Goal: Task Accomplishment & Management: Manage account settings

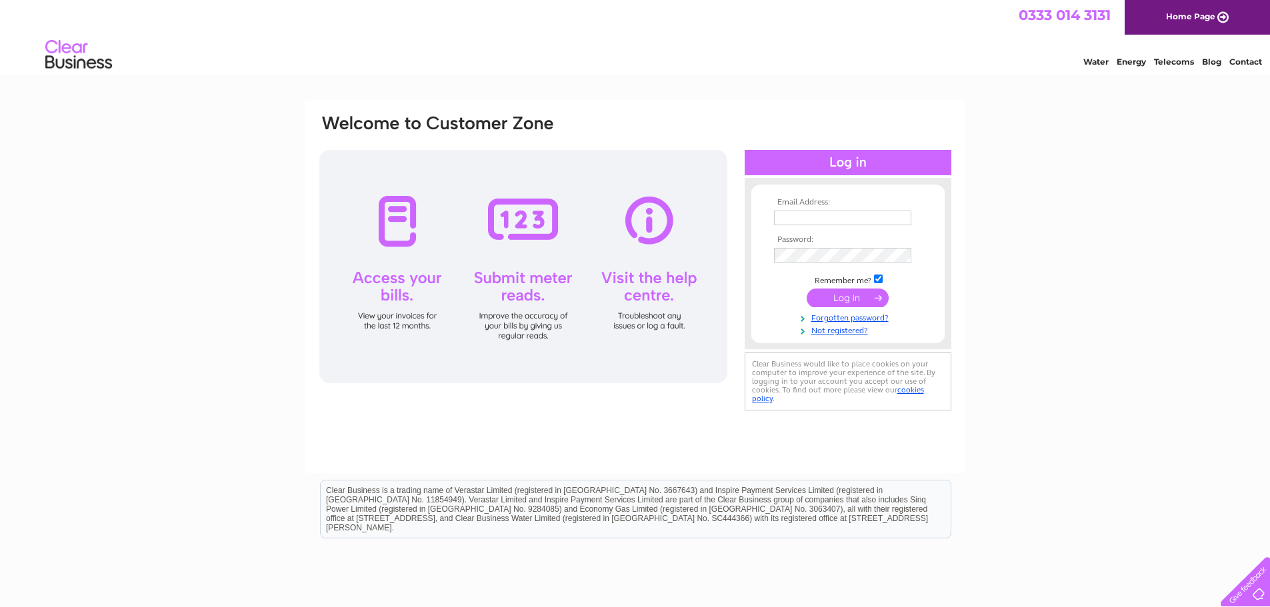
type input "info@balnagown.com"
click at [838, 298] on input "submit" at bounding box center [848, 298] width 82 height 19
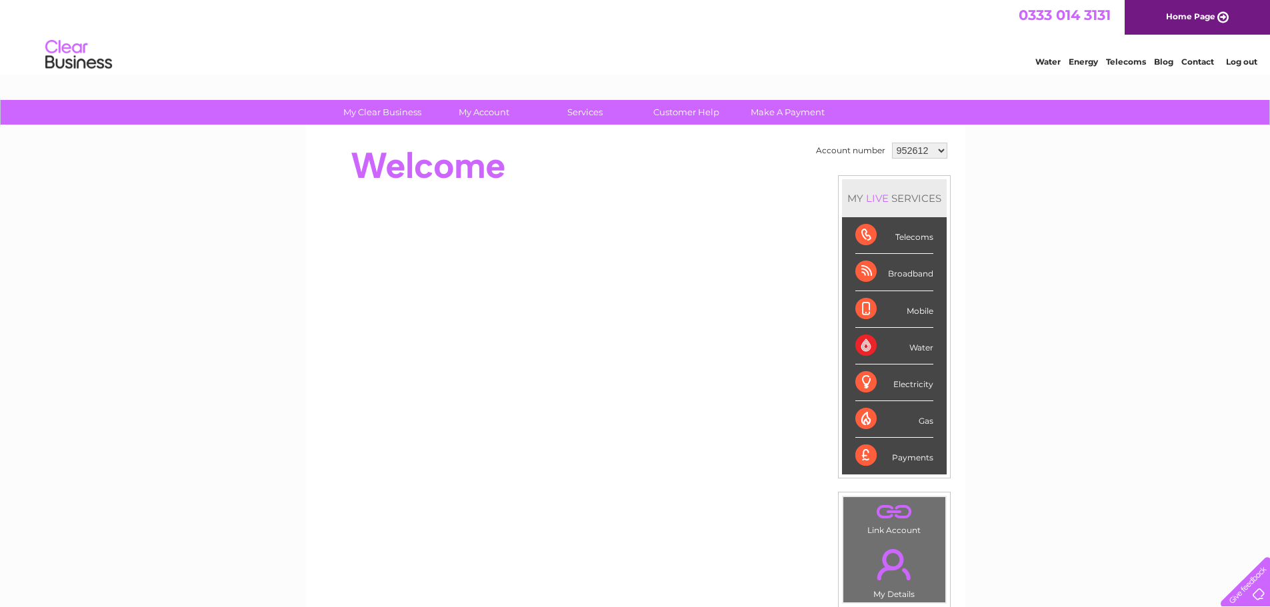
click at [926, 161] on td "952612 1109183" at bounding box center [920, 150] width 62 height 23
click at [926, 154] on select "952612 1109183" at bounding box center [919, 151] width 55 height 16
select select "1109183"
click at [892, 143] on select "952612 1109183" at bounding box center [919, 151] width 55 height 16
click at [911, 346] on div "Water" at bounding box center [894, 346] width 78 height 37
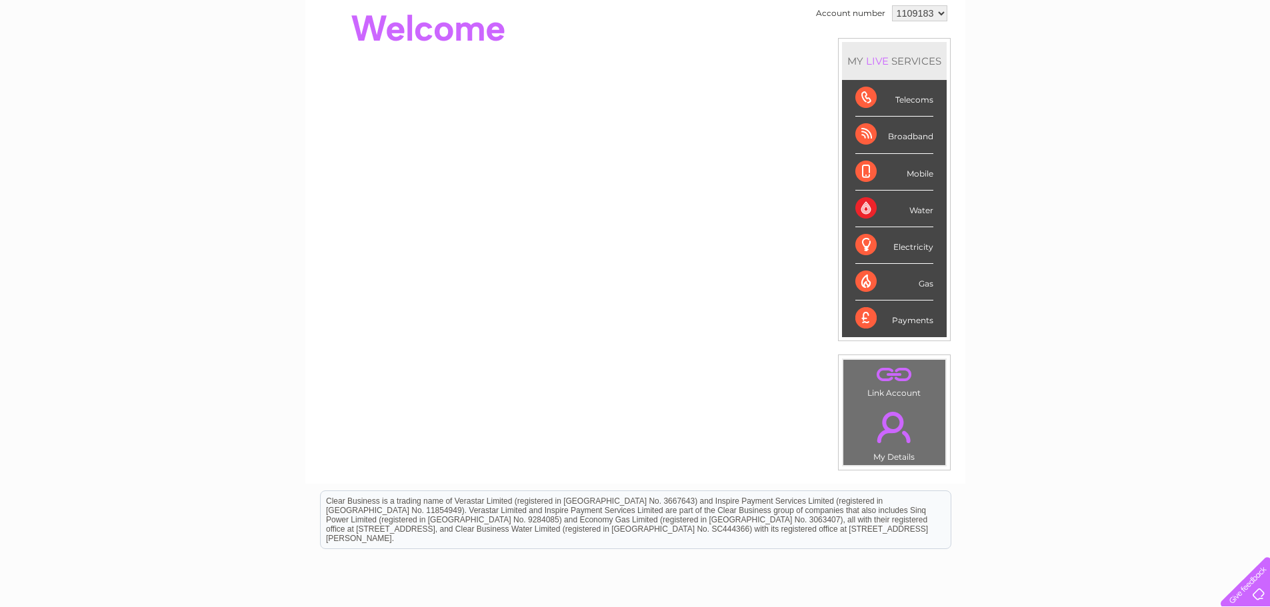
scroll to position [67, 0]
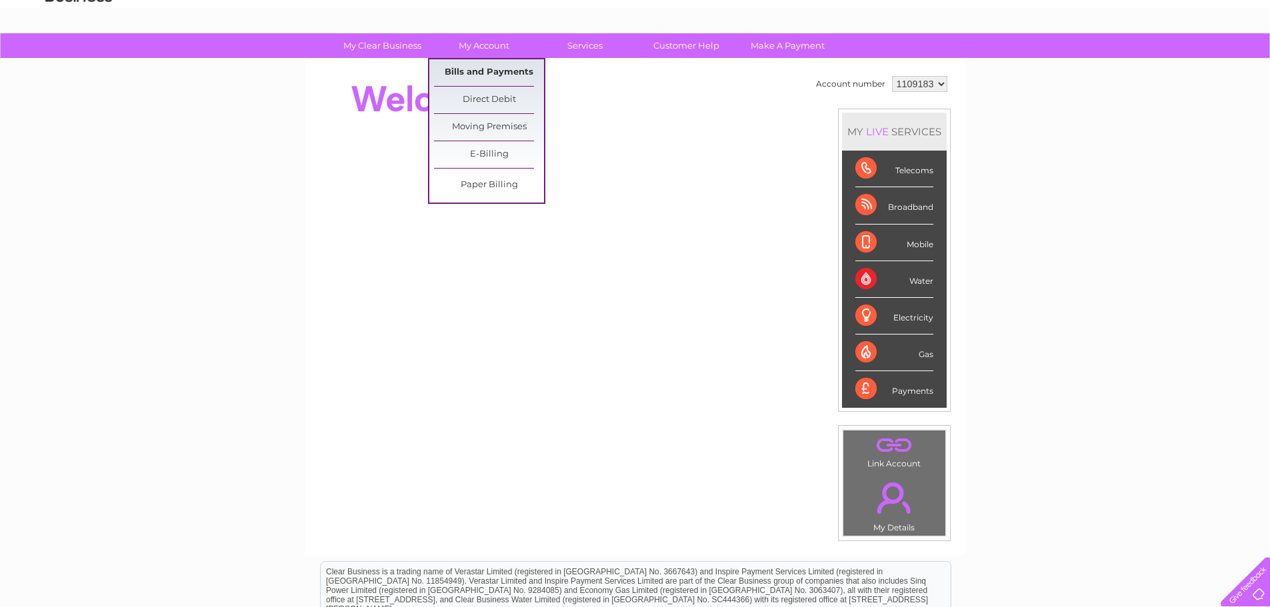
click at [493, 68] on link "Bills and Payments" at bounding box center [489, 72] width 110 height 27
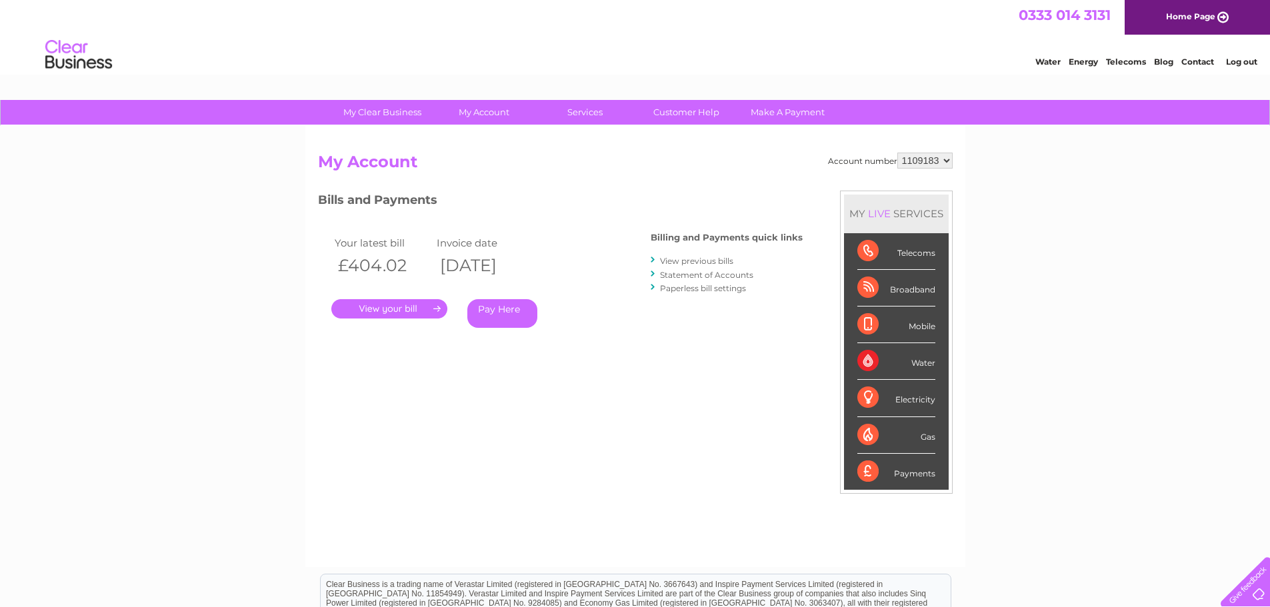
click at [937, 160] on select "952612 1109183" at bounding box center [924, 161] width 55 height 16
click at [898, 153] on select "952612 1109183" at bounding box center [924, 161] width 55 height 16
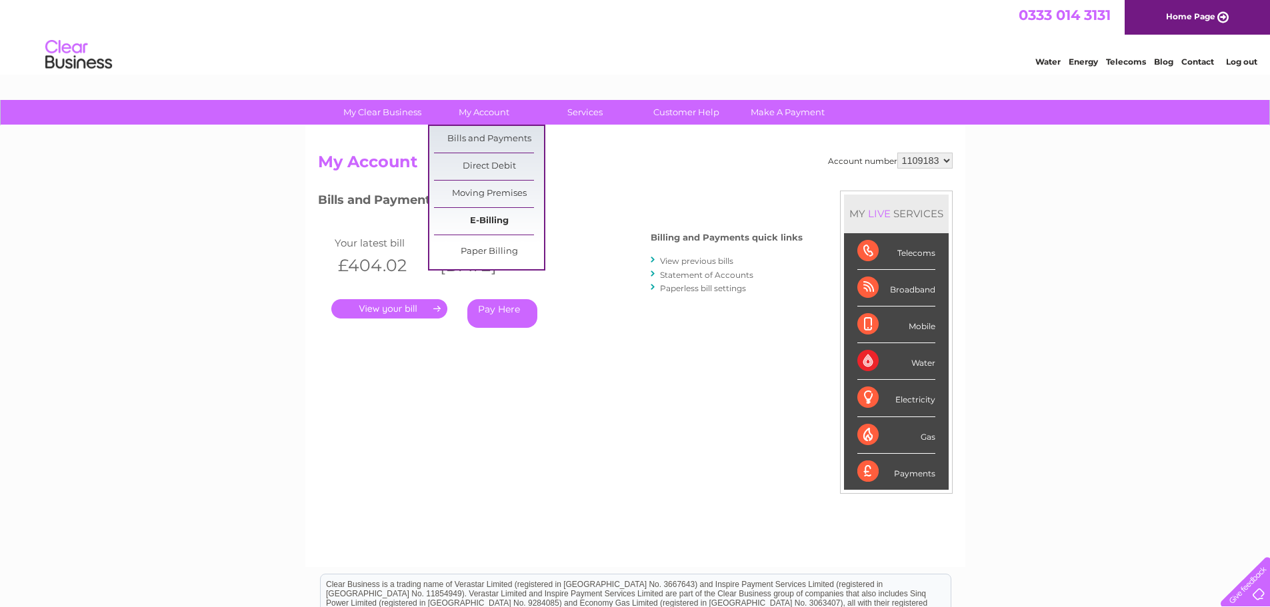
click at [503, 221] on link "E-Billing" at bounding box center [489, 221] width 110 height 27
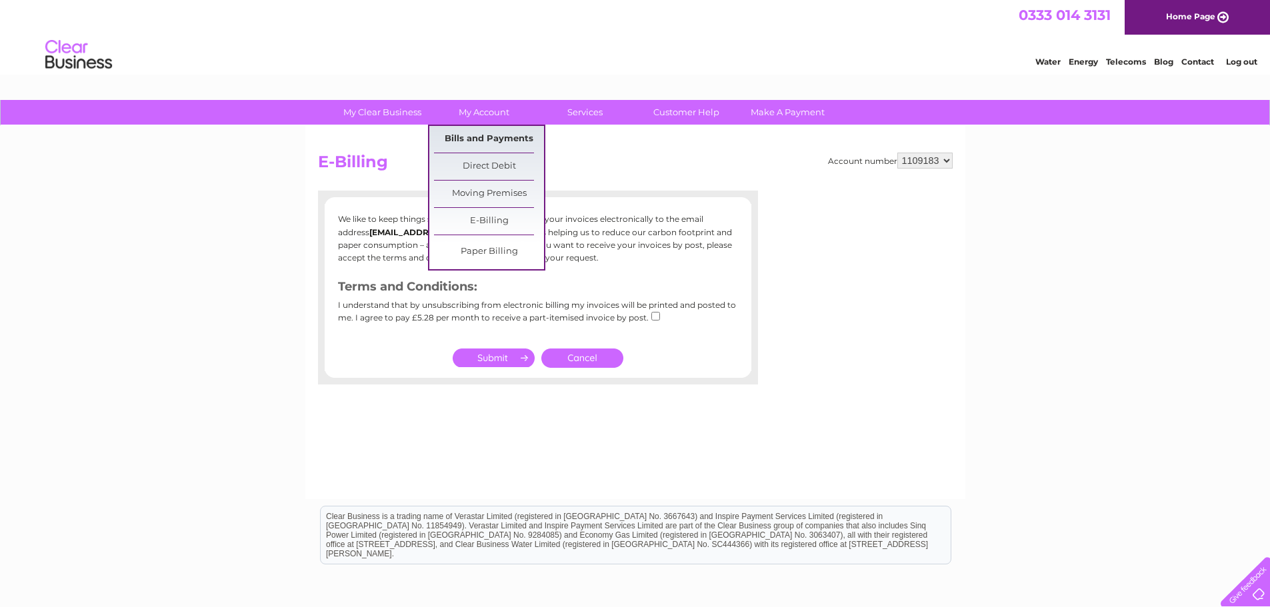
click at [493, 134] on link "Bills and Payments" at bounding box center [489, 139] width 110 height 27
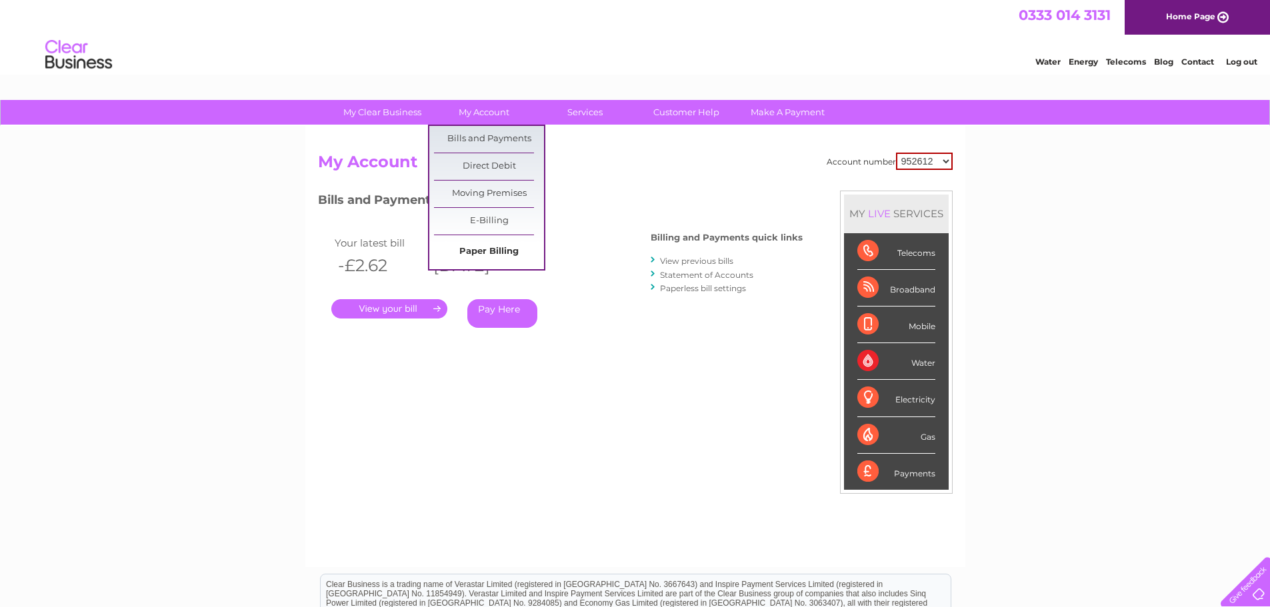
click at [495, 251] on link "Paper Billing" at bounding box center [489, 252] width 110 height 27
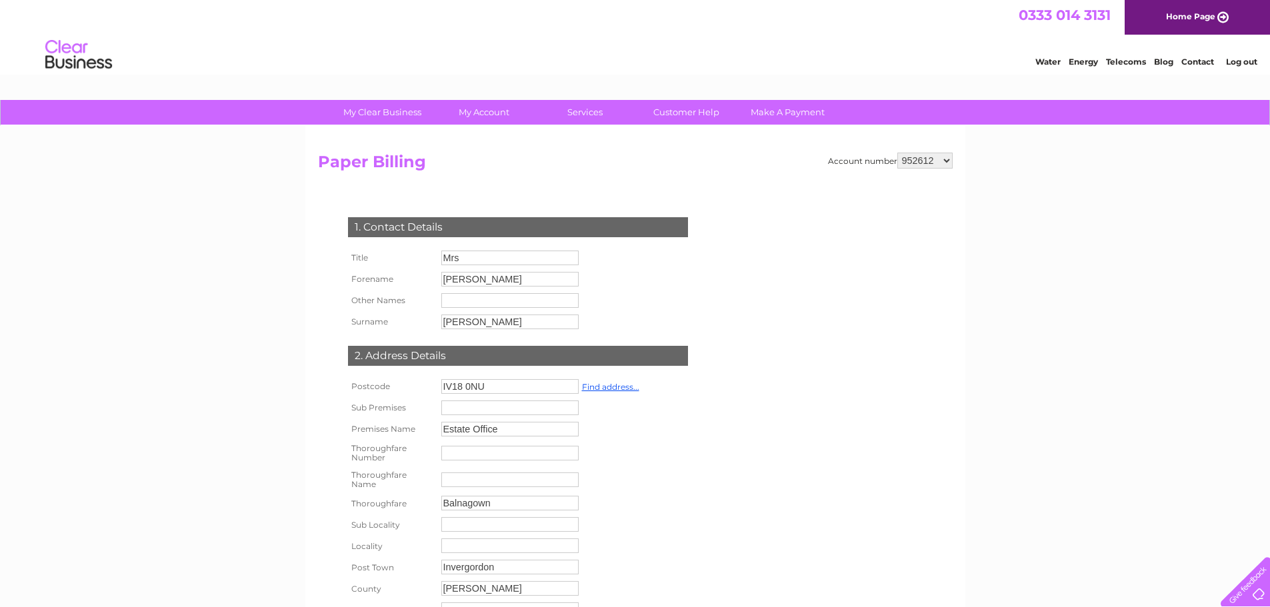
click at [930, 162] on select "952612 1109183" at bounding box center [924, 161] width 55 height 16
select select "1109183"
click at [898, 153] on select "952612 1109183" at bounding box center [924, 161] width 55 height 16
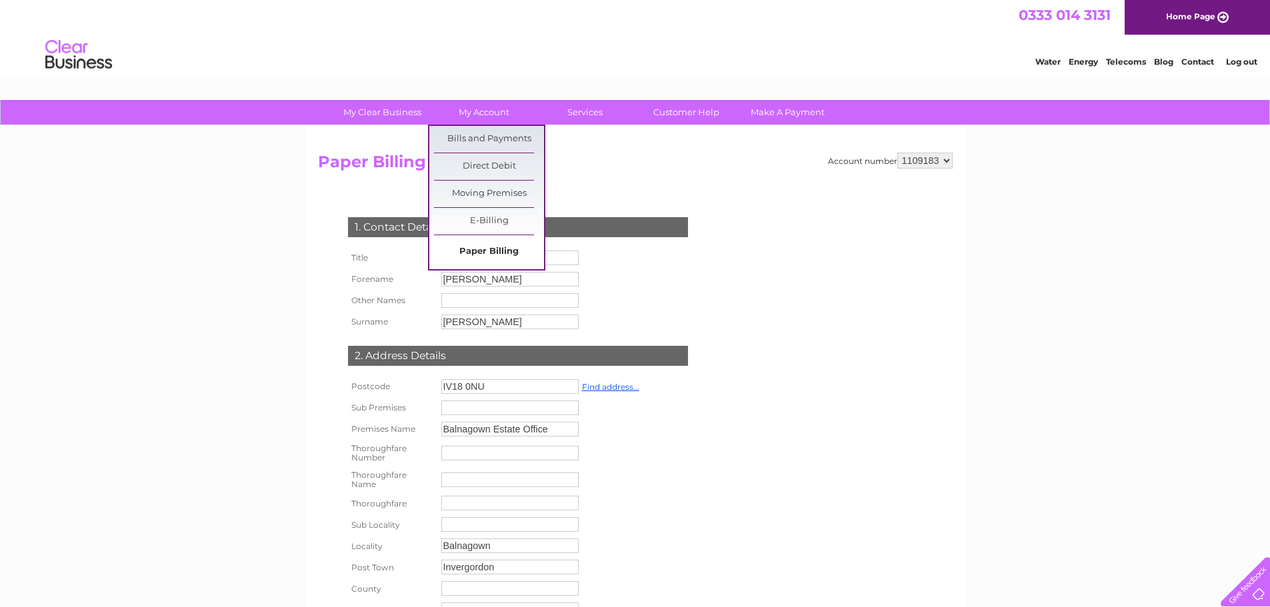
click at [493, 249] on link "Paper Billing" at bounding box center [489, 252] width 110 height 27
click at [492, 215] on link "E-Billing" at bounding box center [489, 221] width 110 height 27
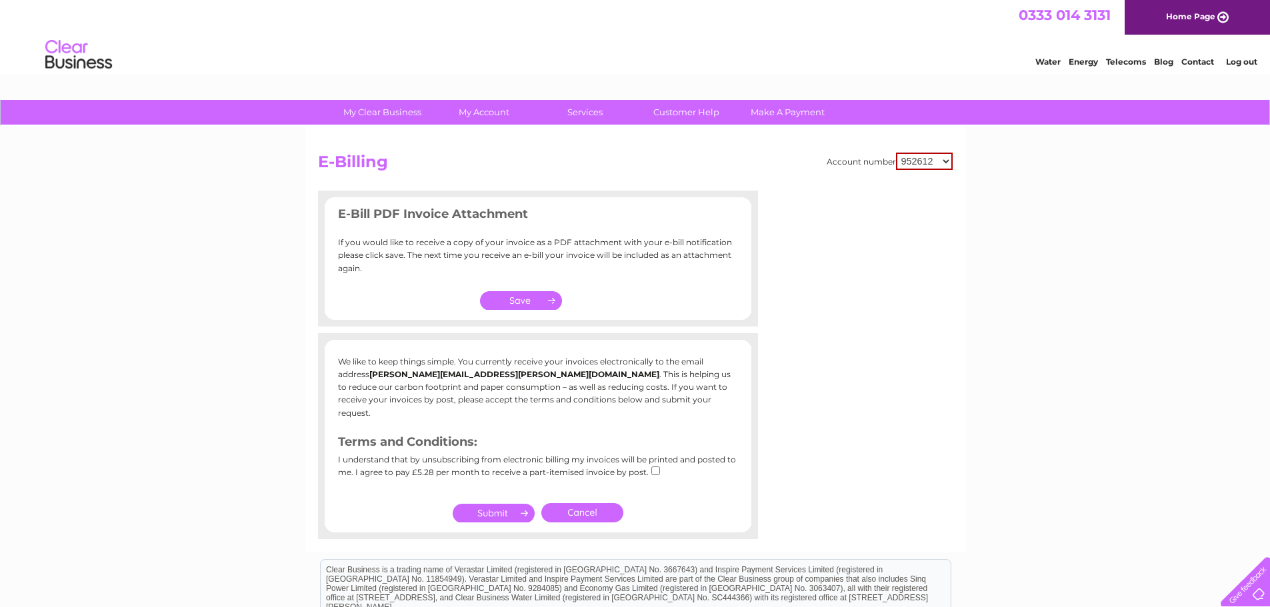
drag, startPoint x: 0, startPoint y: 0, endPoint x: 931, endPoint y: 165, distance: 945.2
click at [931, 165] on select "952612 1109183" at bounding box center [924, 161] width 57 height 17
select select "1109183"
click at [897, 153] on select "952612 1109183" at bounding box center [924, 161] width 57 height 17
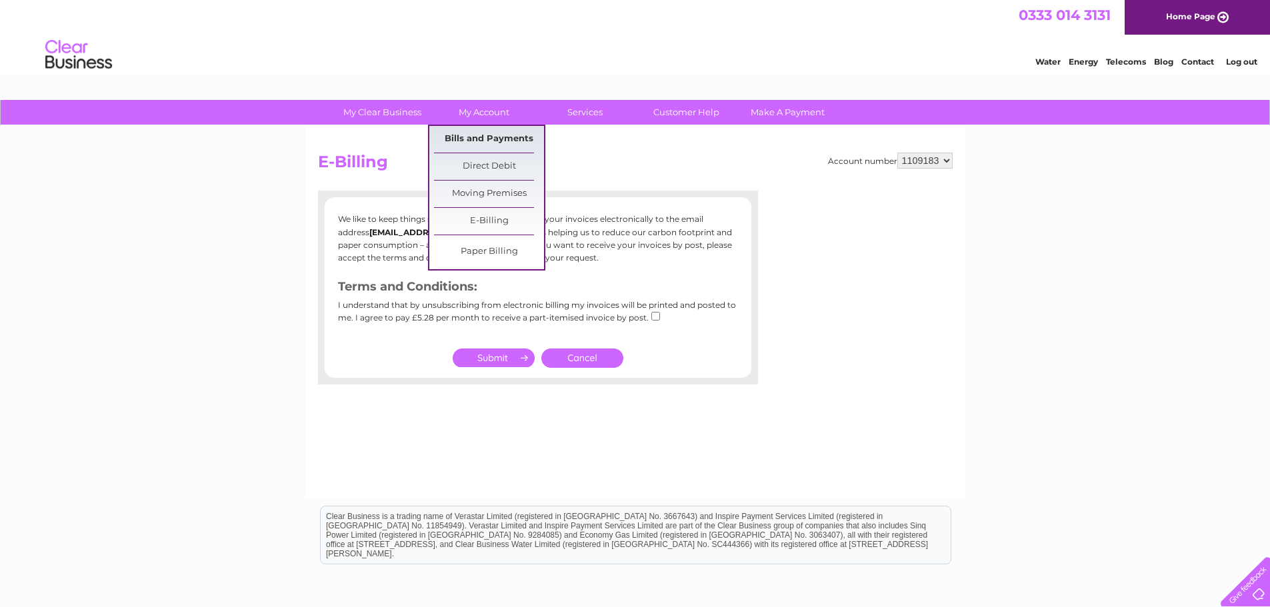
click at [506, 136] on link "Bills and Payments" at bounding box center [489, 139] width 110 height 27
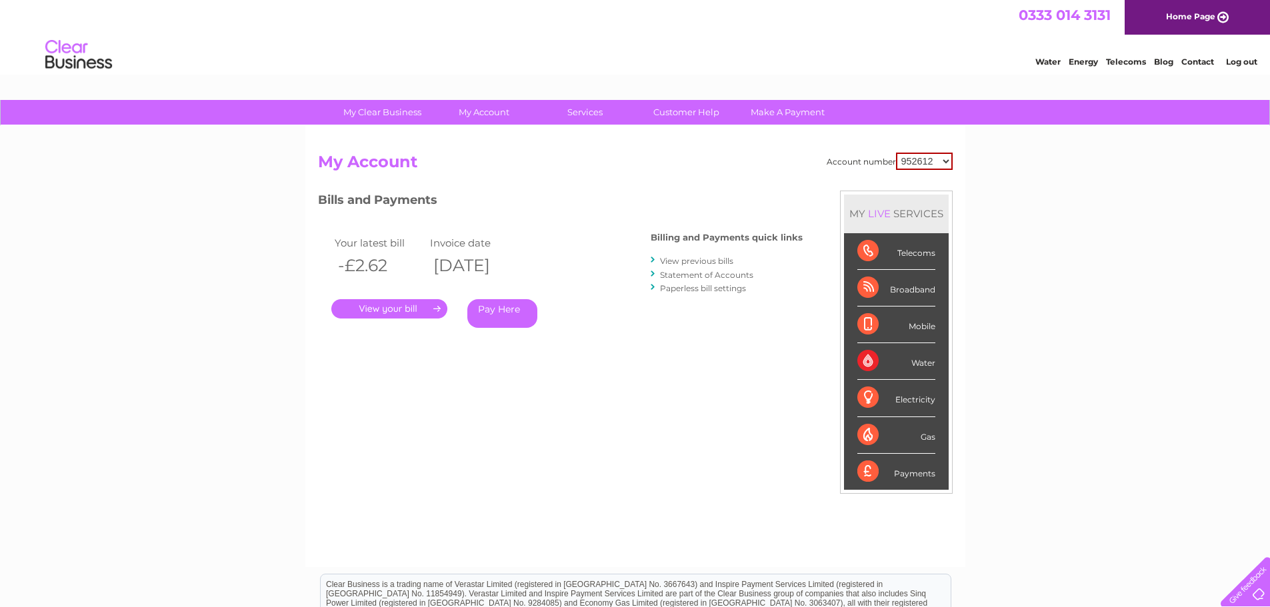
click at [720, 273] on link "Statement of Accounts" at bounding box center [706, 275] width 93 height 10
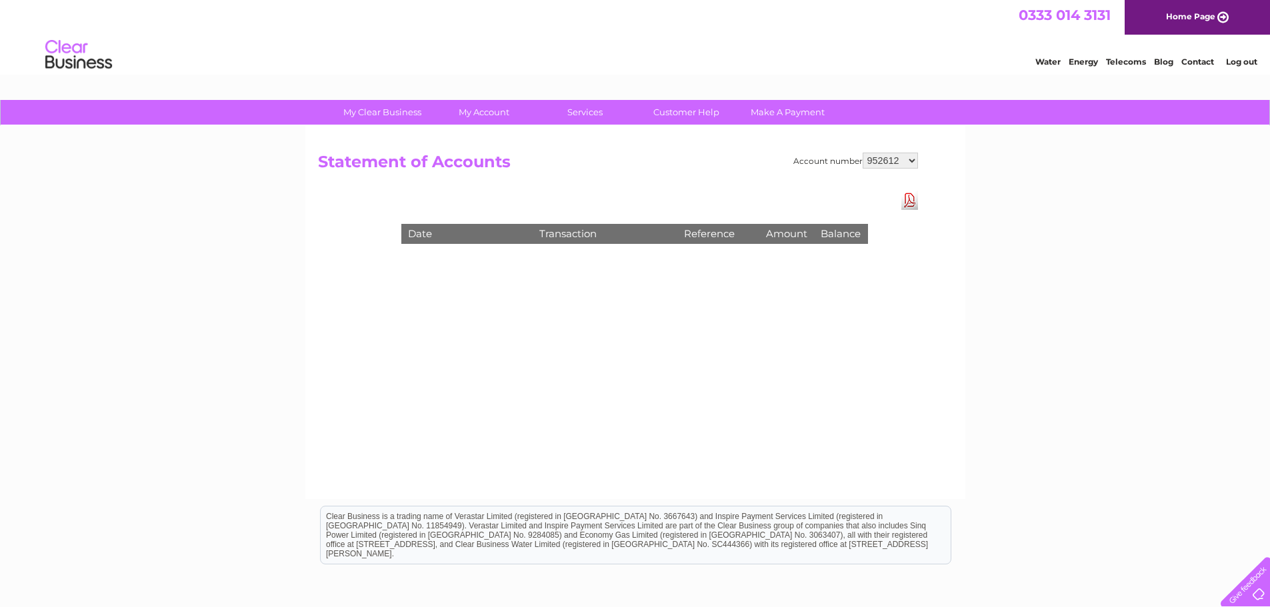
click at [885, 158] on select "952612 1109183" at bounding box center [890, 161] width 55 height 16
select select "1109183"
click at [863, 153] on select "952612 1109183" at bounding box center [890, 161] width 55 height 16
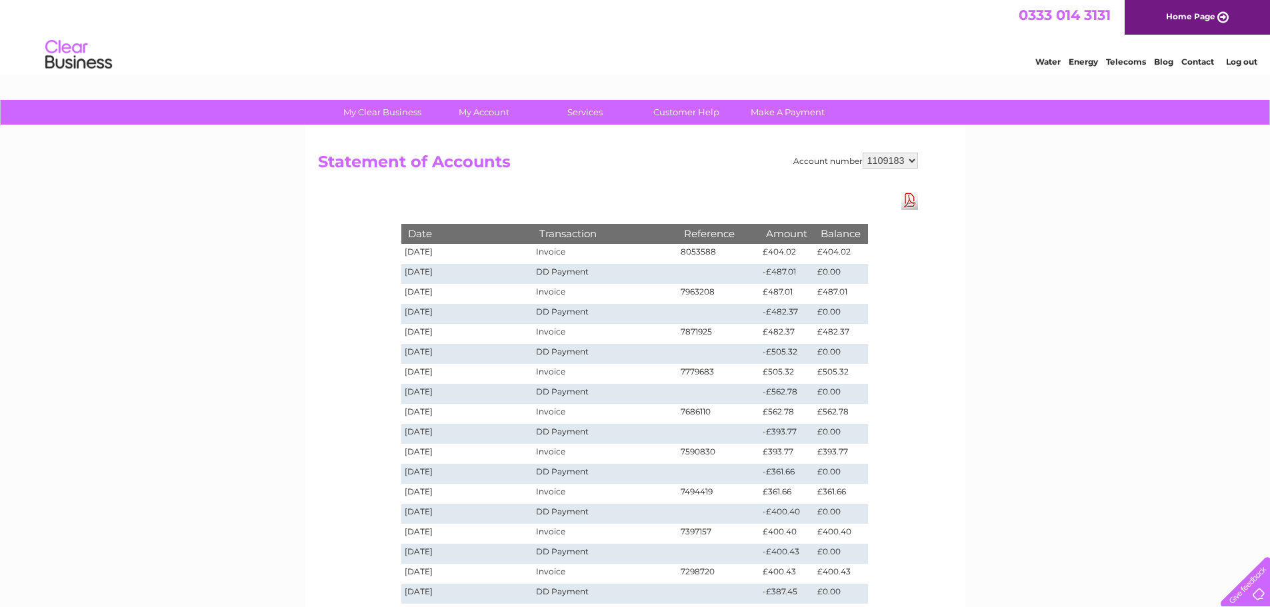
click at [447, 245] on td "[DATE]" at bounding box center [467, 254] width 132 height 20
click at [691, 250] on td "8053588" at bounding box center [718, 254] width 83 height 20
click at [691, 251] on td "8053588" at bounding box center [718, 254] width 83 height 20
